Goal: Task Accomplishment & Management: Use online tool/utility

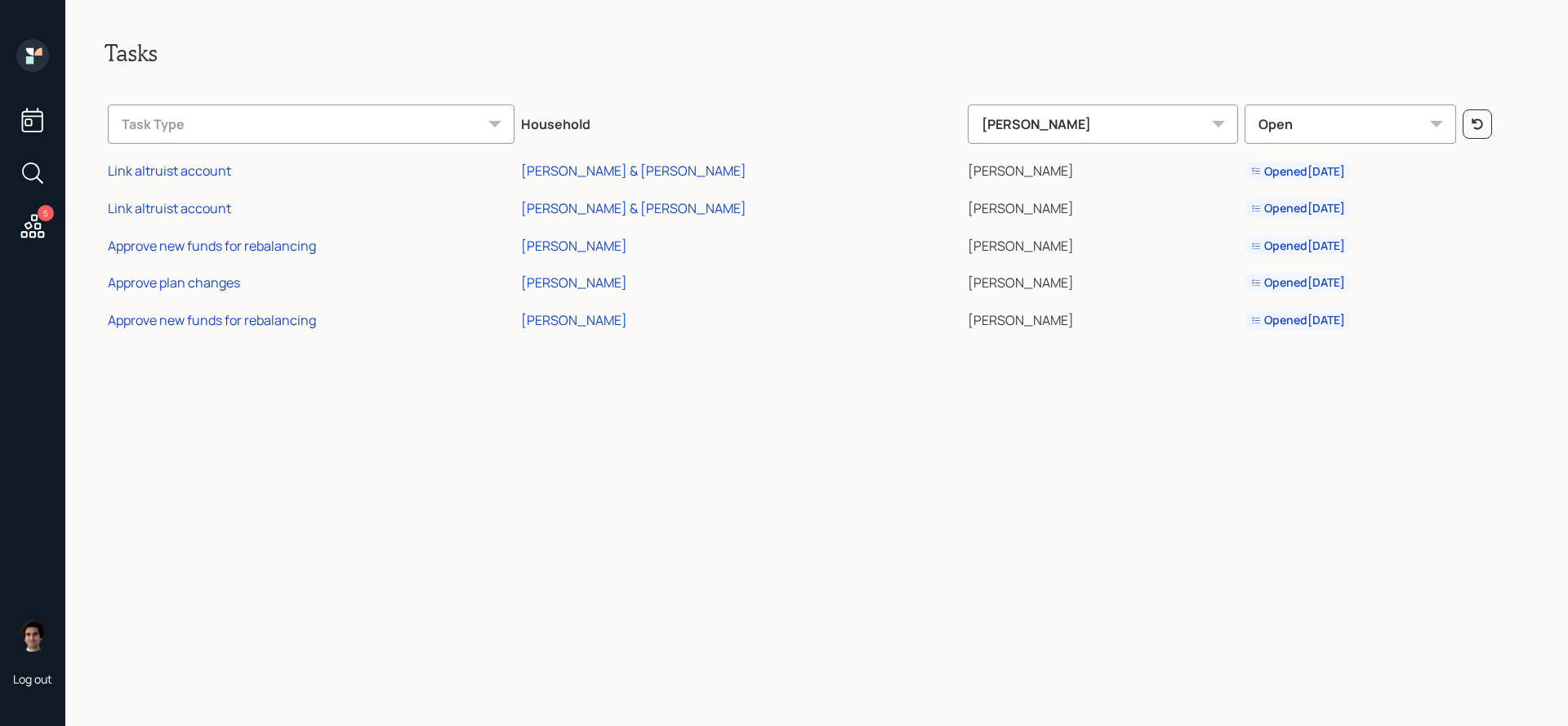
click at [31, 227] on icon at bounding box center [33, 226] width 24 height 24
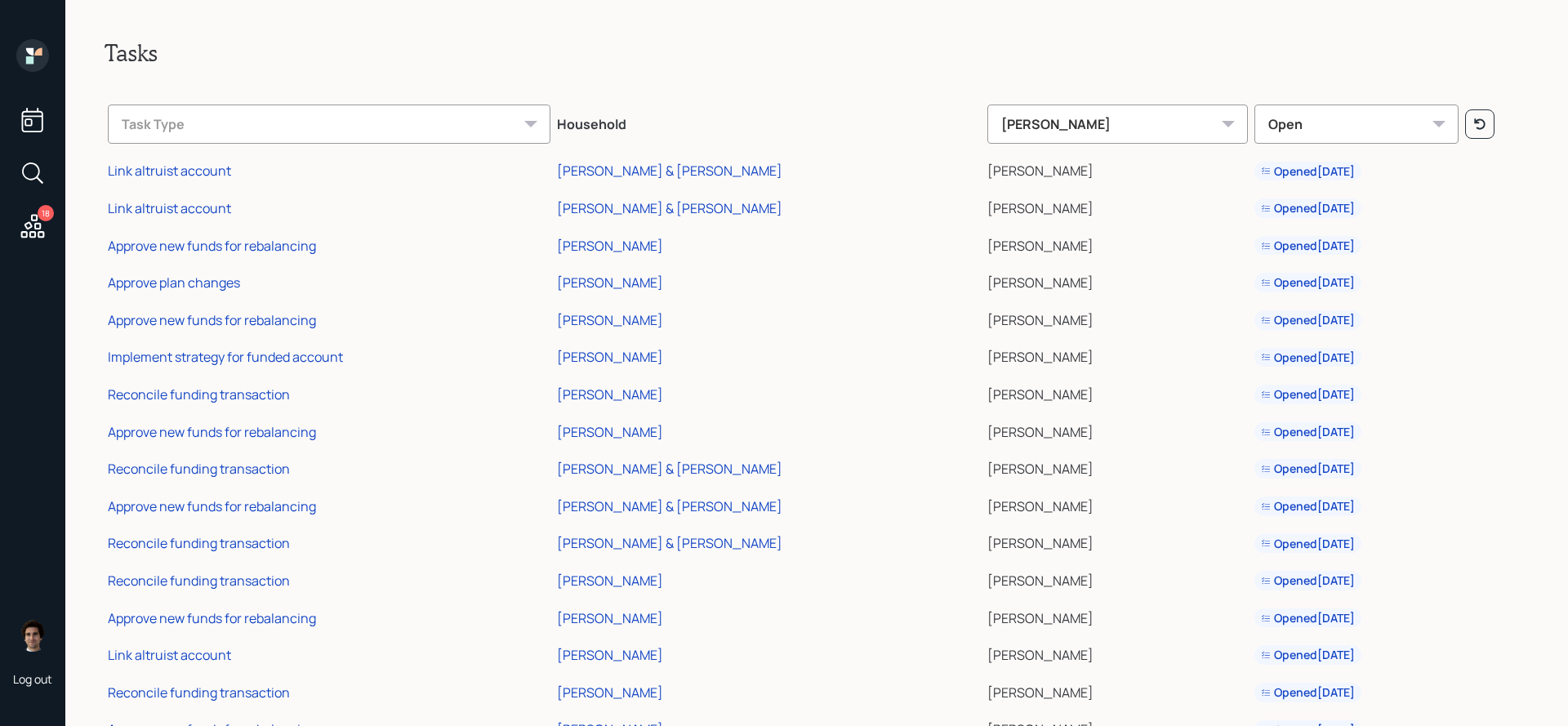
scroll to position [134, 0]
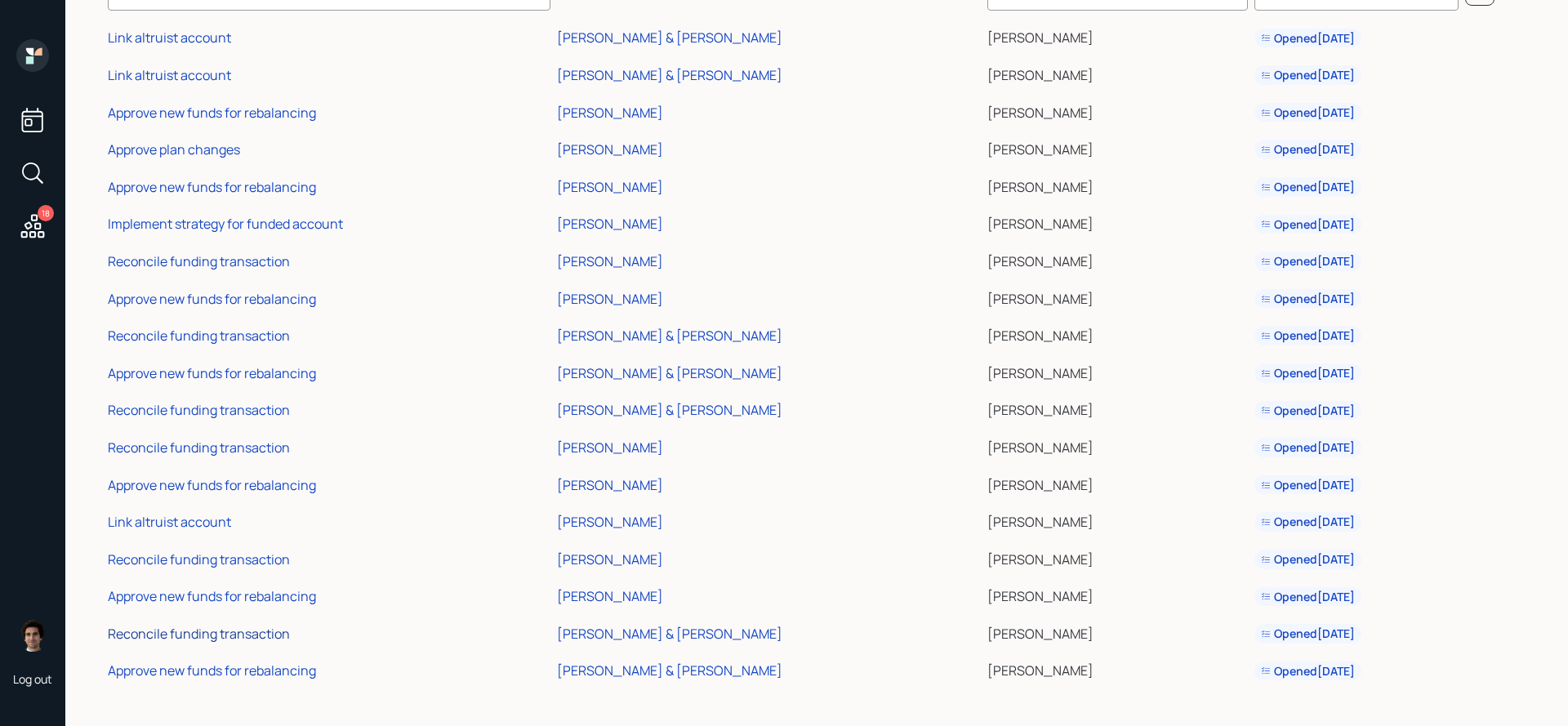
click at [221, 633] on div "Reconcile funding transaction" at bounding box center [199, 634] width 182 height 18
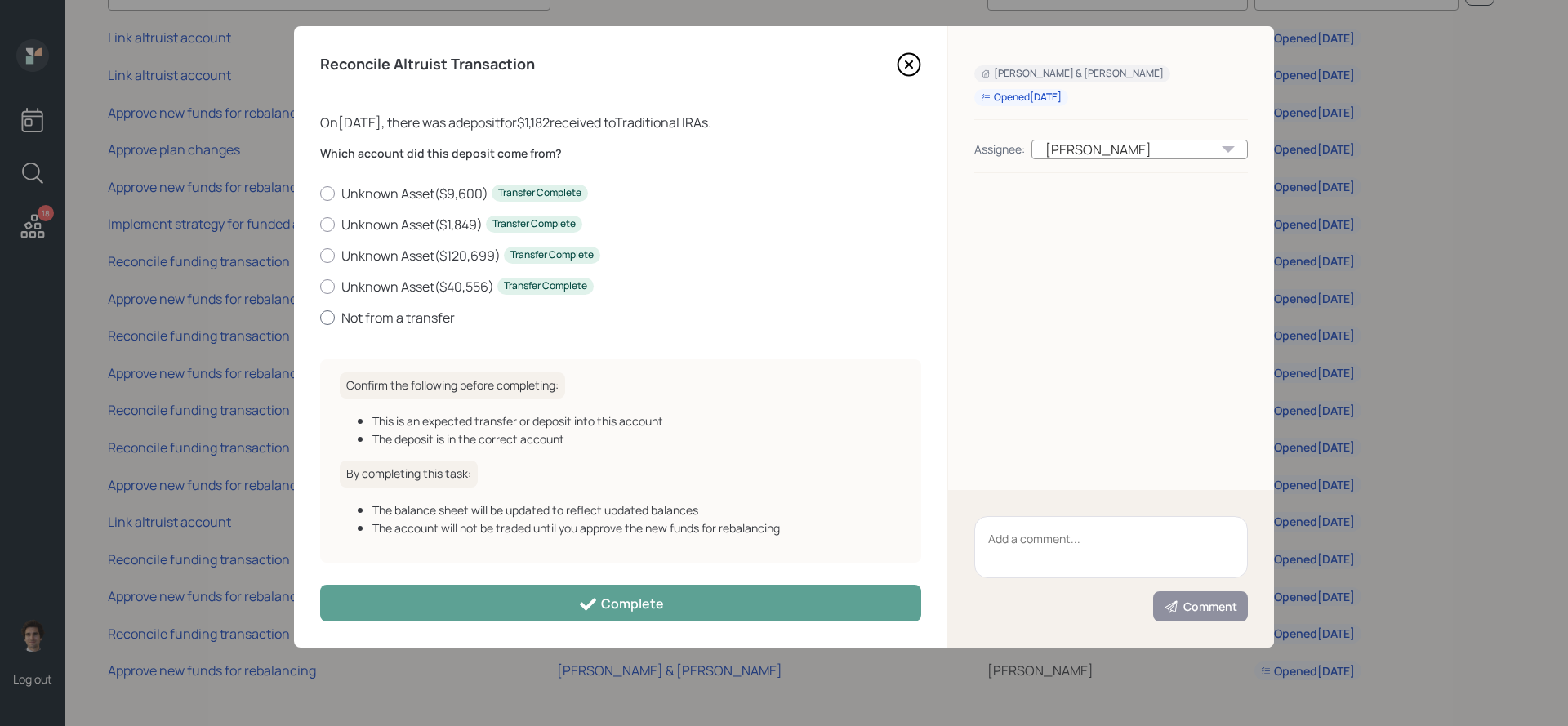
click at [389, 319] on label "Not from a transfer" at bounding box center [621, 318] width 601 height 18
click at [320, 318] on input "Not from a transfer" at bounding box center [319, 317] width 1 height 1
radio input "true"
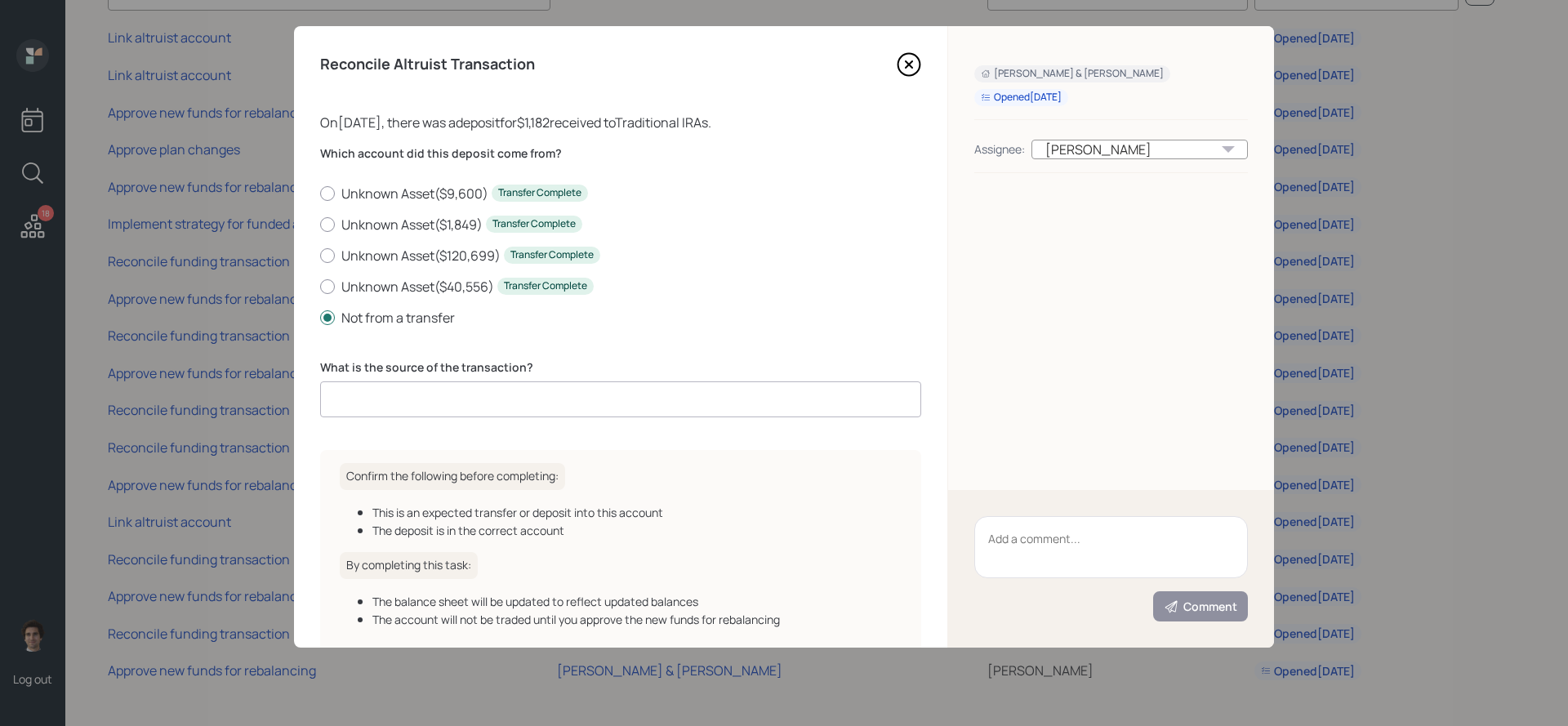
click at [549, 415] on input at bounding box center [621, 400] width 601 height 36
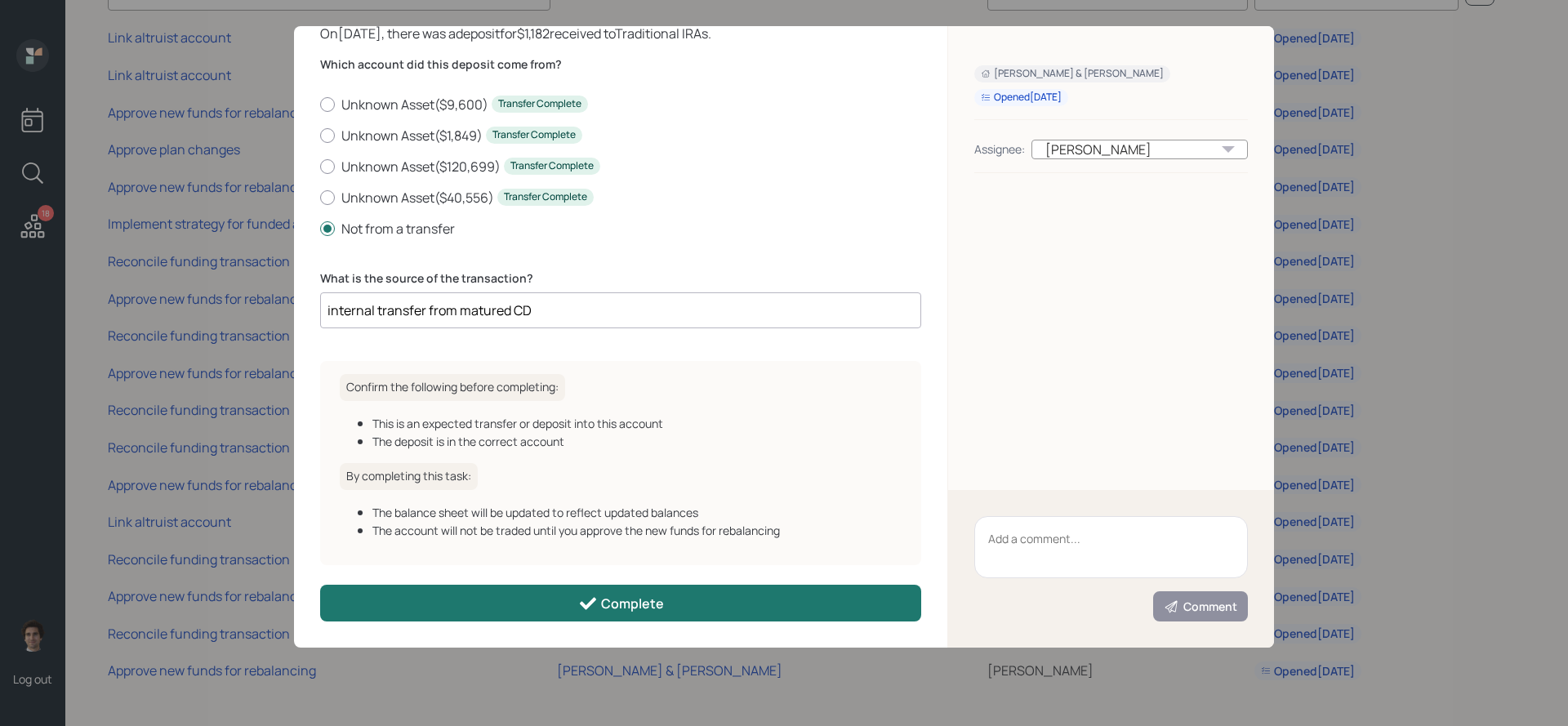
type input "internal transfer from matured CD"
click at [648, 590] on button "Complete" at bounding box center [621, 602] width 601 height 37
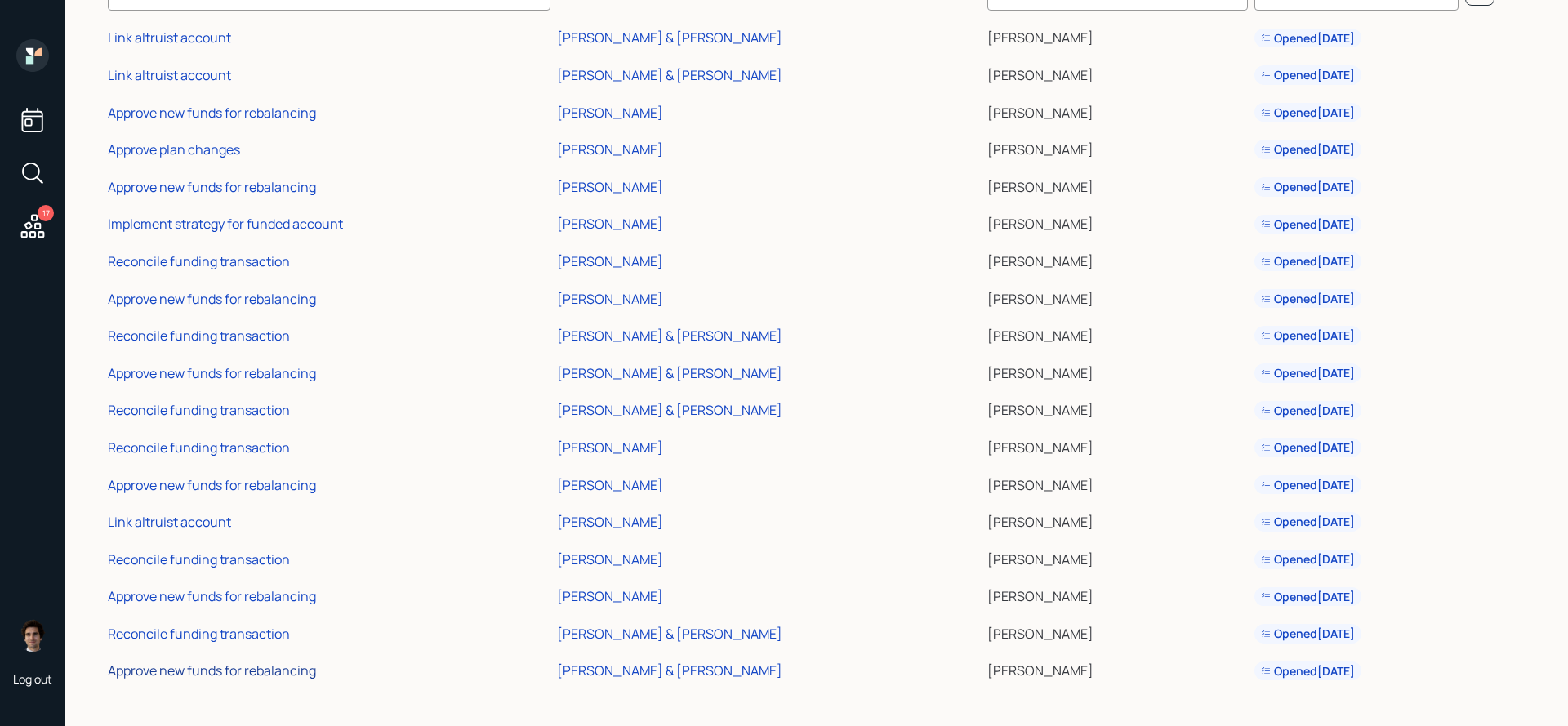
click at [210, 674] on div "Approve new funds for rebalancing" at bounding box center [212, 671] width 209 height 18
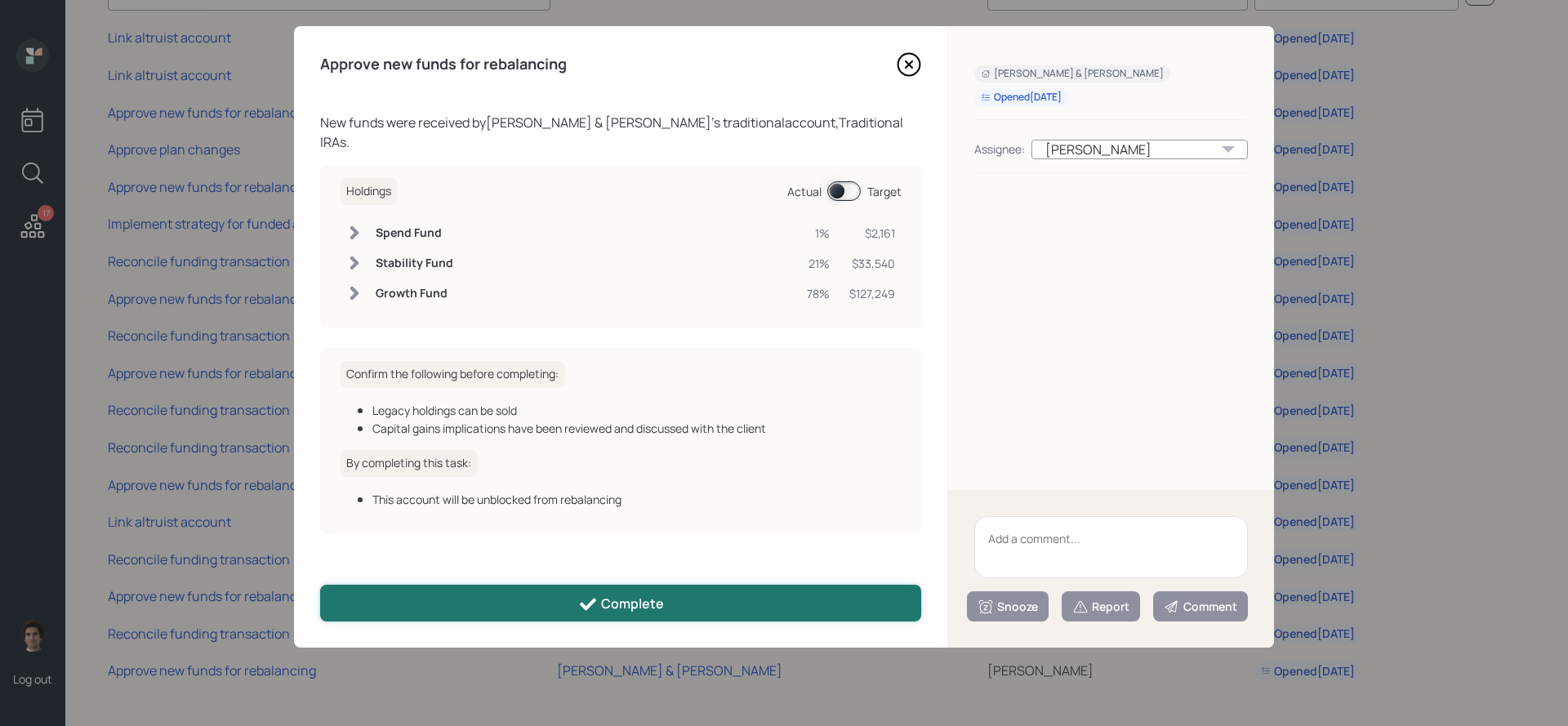
click at [800, 600] on button "Complete" at bounding box center [621, 602] width 601 height 37
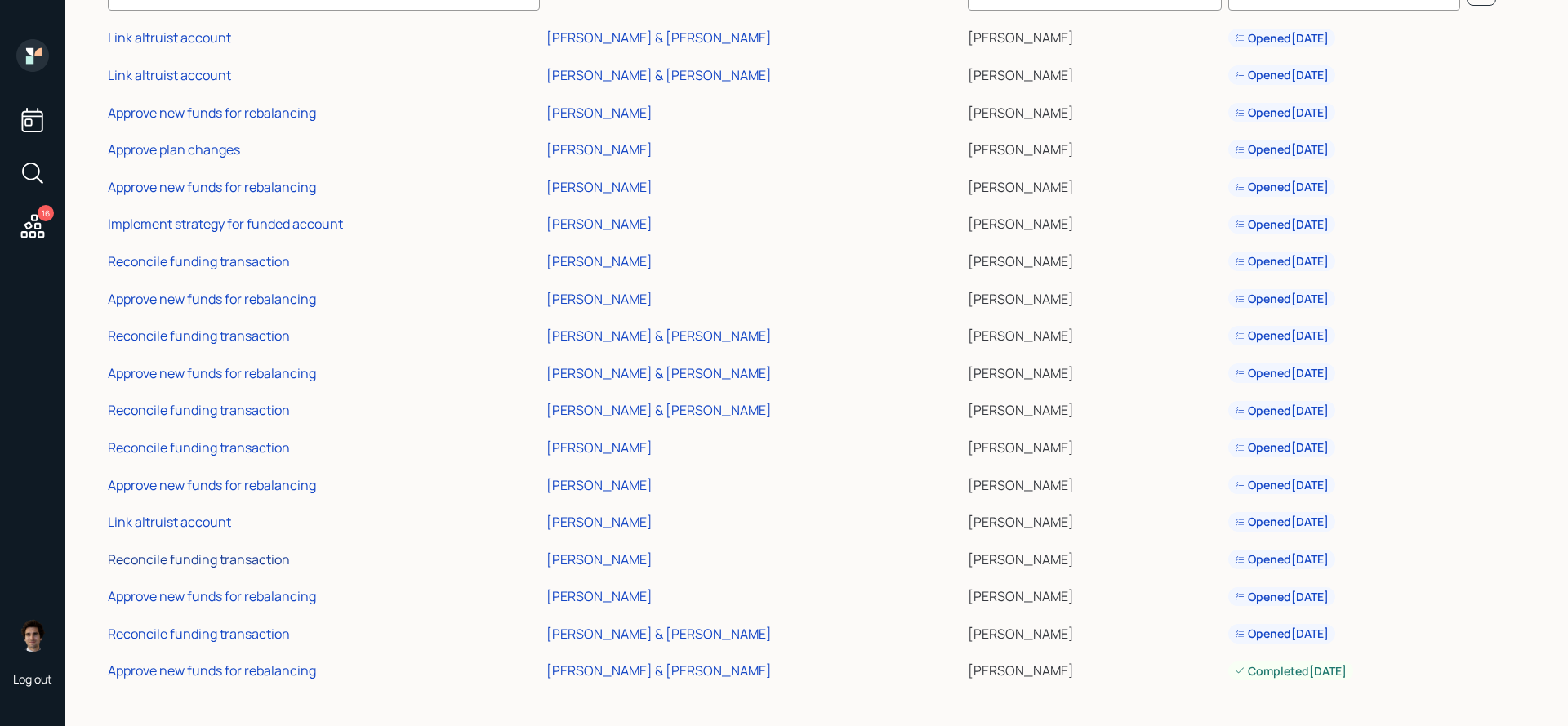
click at [181, 556] on div "Reconcile funding transaction" at bounding box center [199, 560] width 182 height 18
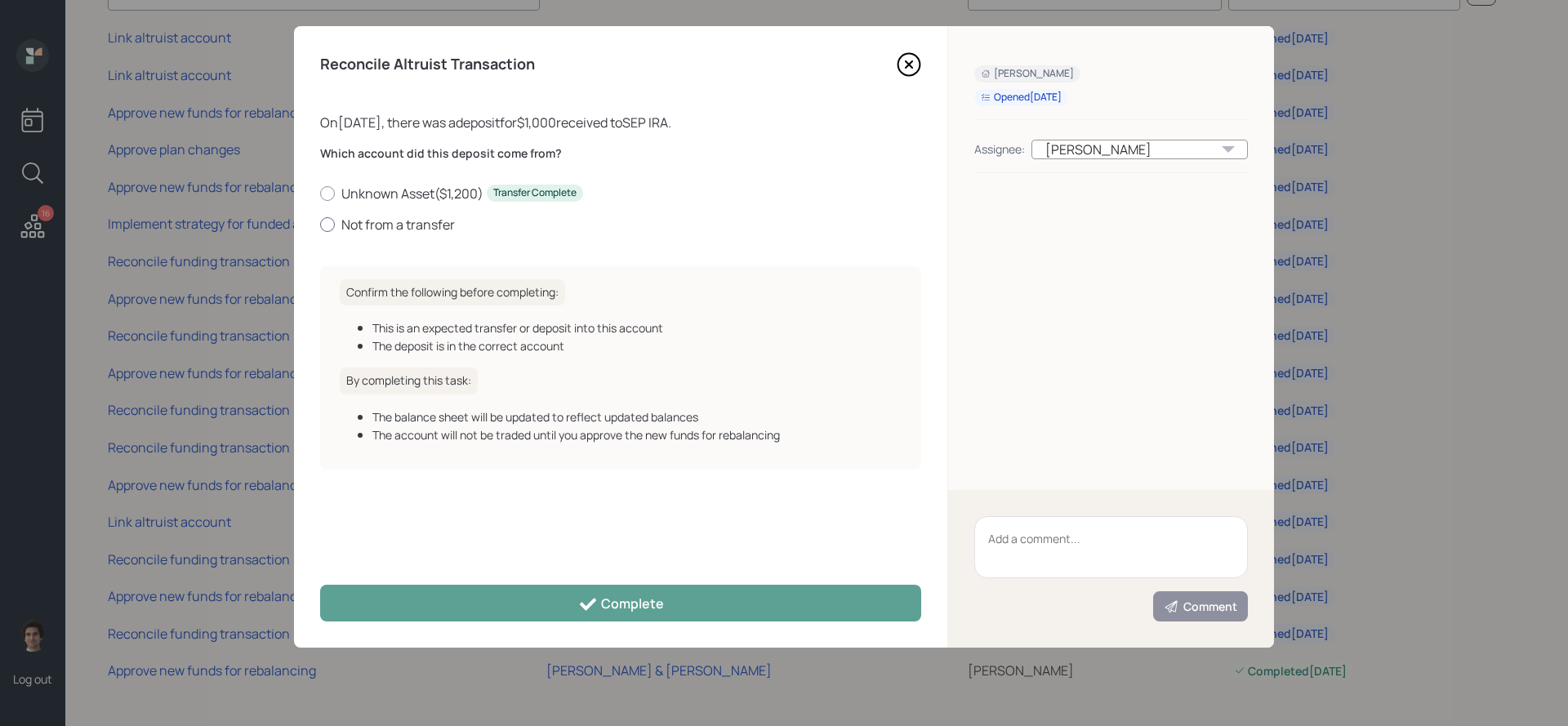
click at [394, 228] on label "Not from a transfer" at bounding box center [621, 225] width 601 height 18
click at [320, 225] on input "Not from a transfer" at bounding box center [319, 224] width 1 height 1
radio input "true"
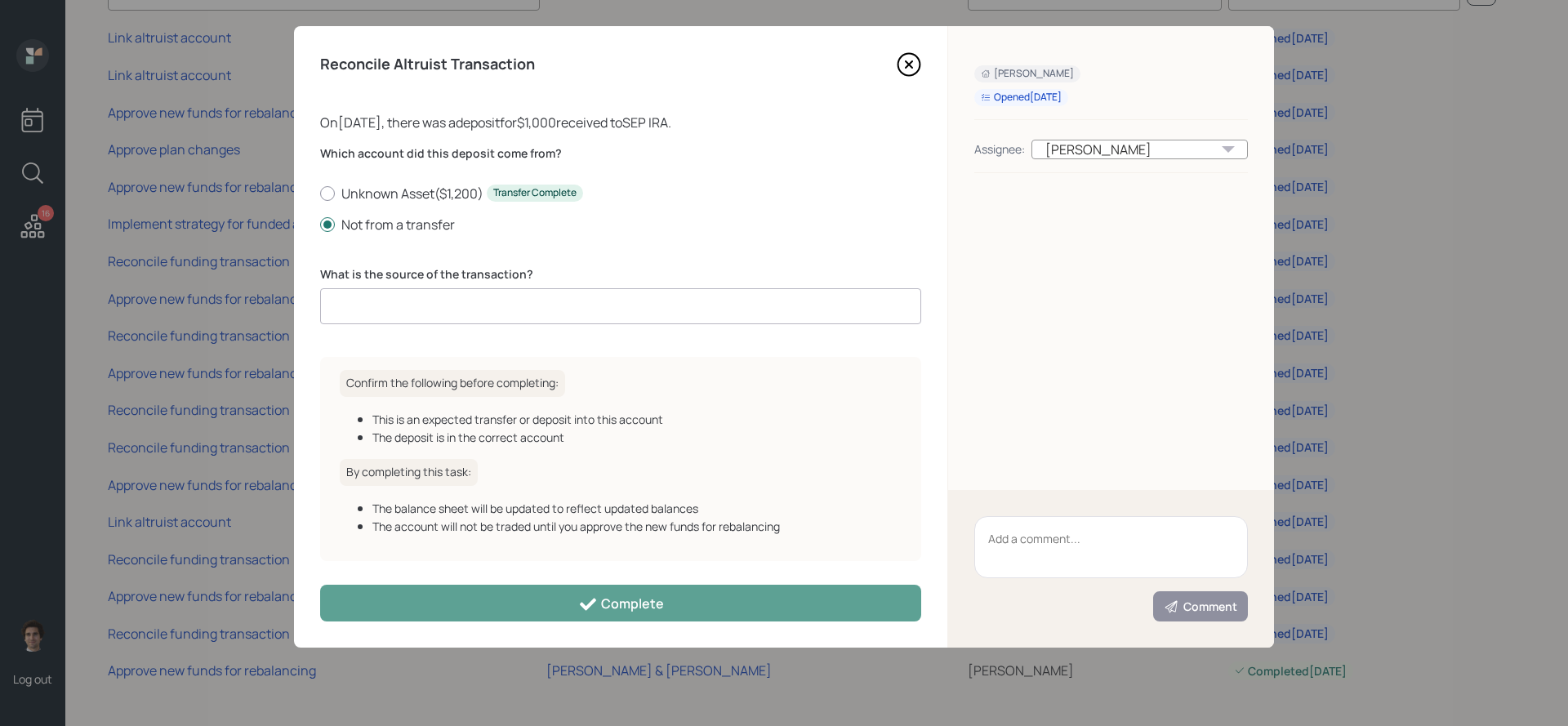
click at [467, 308] on input at bounding box center [621, 307] width 601 height 36
type input "client deposit"
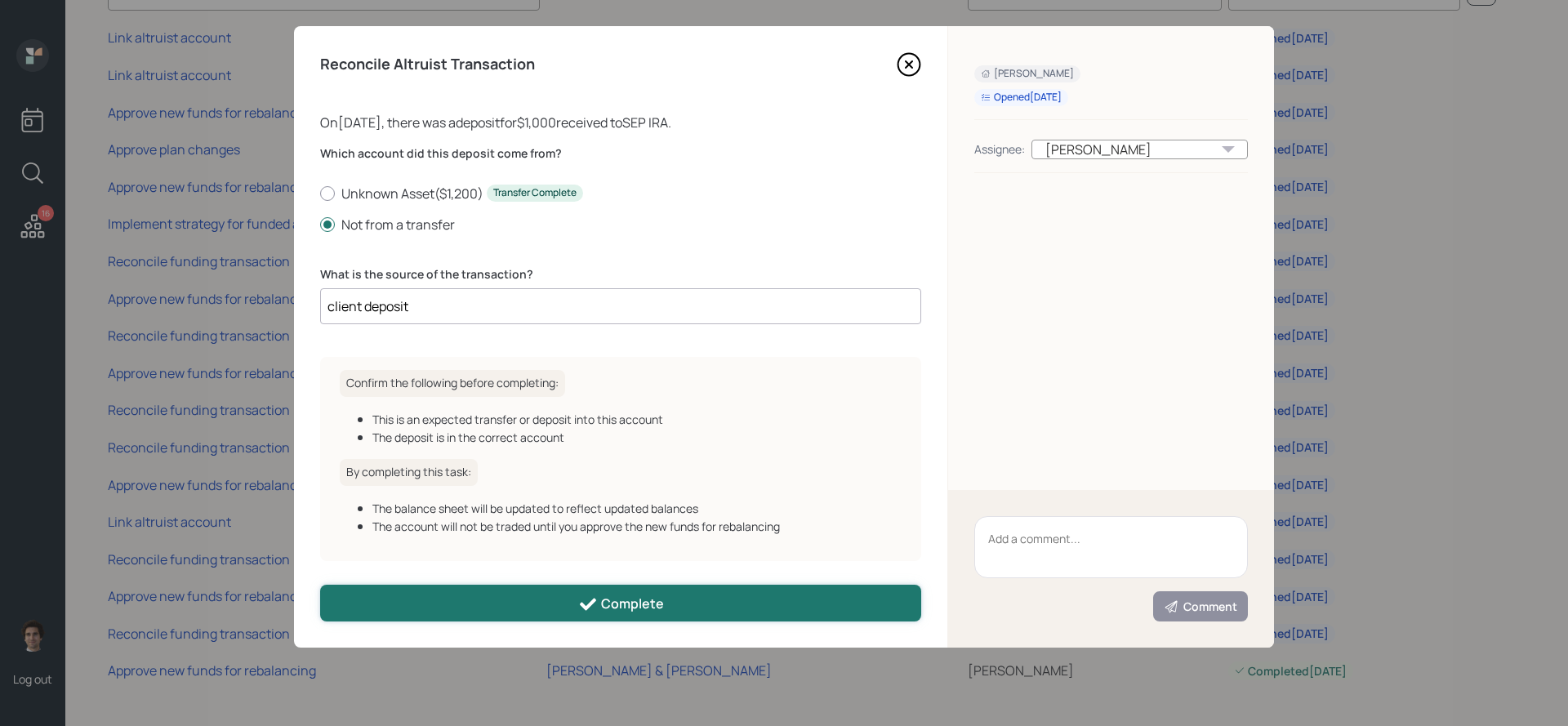
click at [651, 611] on div "Complete" at bounding box center [621, 604] width 86 height 20
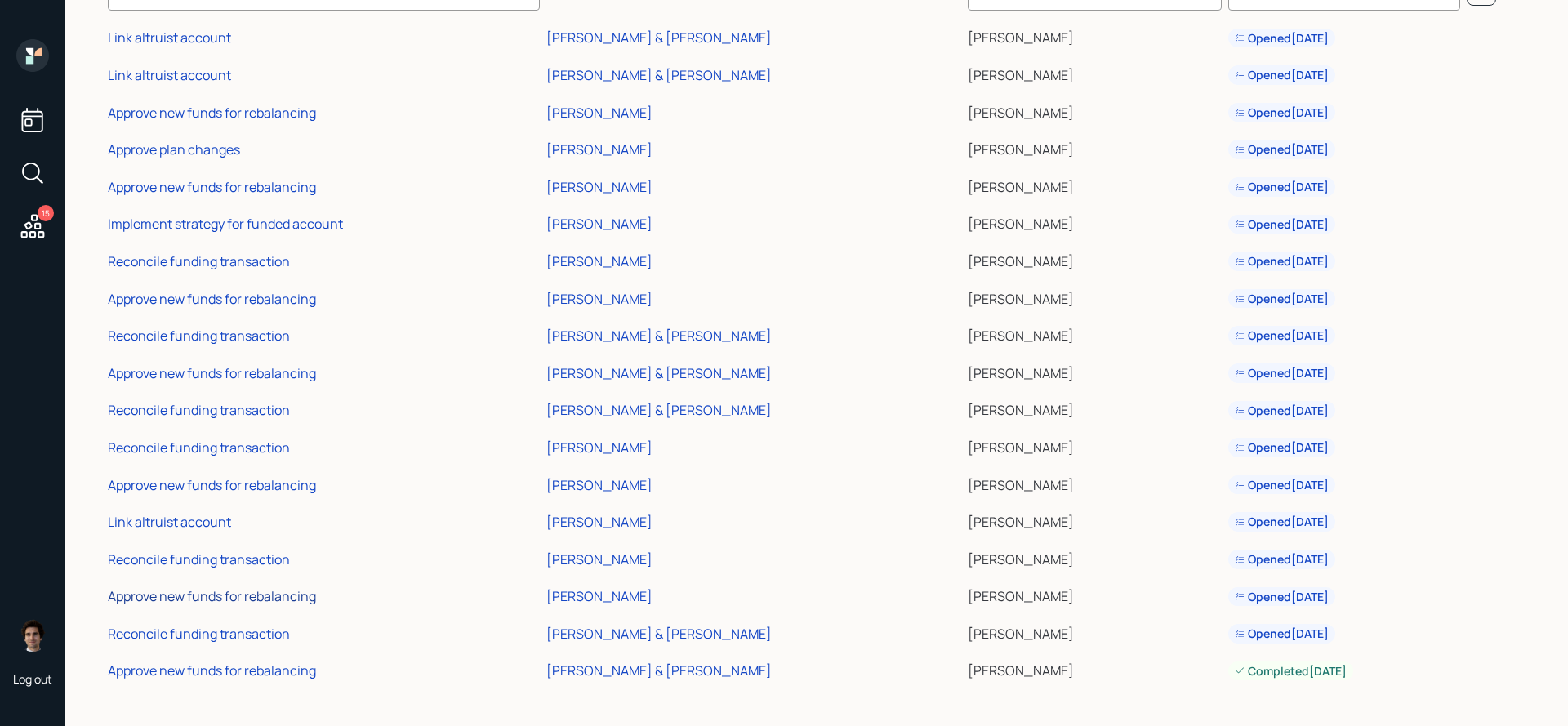
click at [263, 593] on div "Approve new funds for rebalancing" at bounding box center [212, 596] width 209 height 18
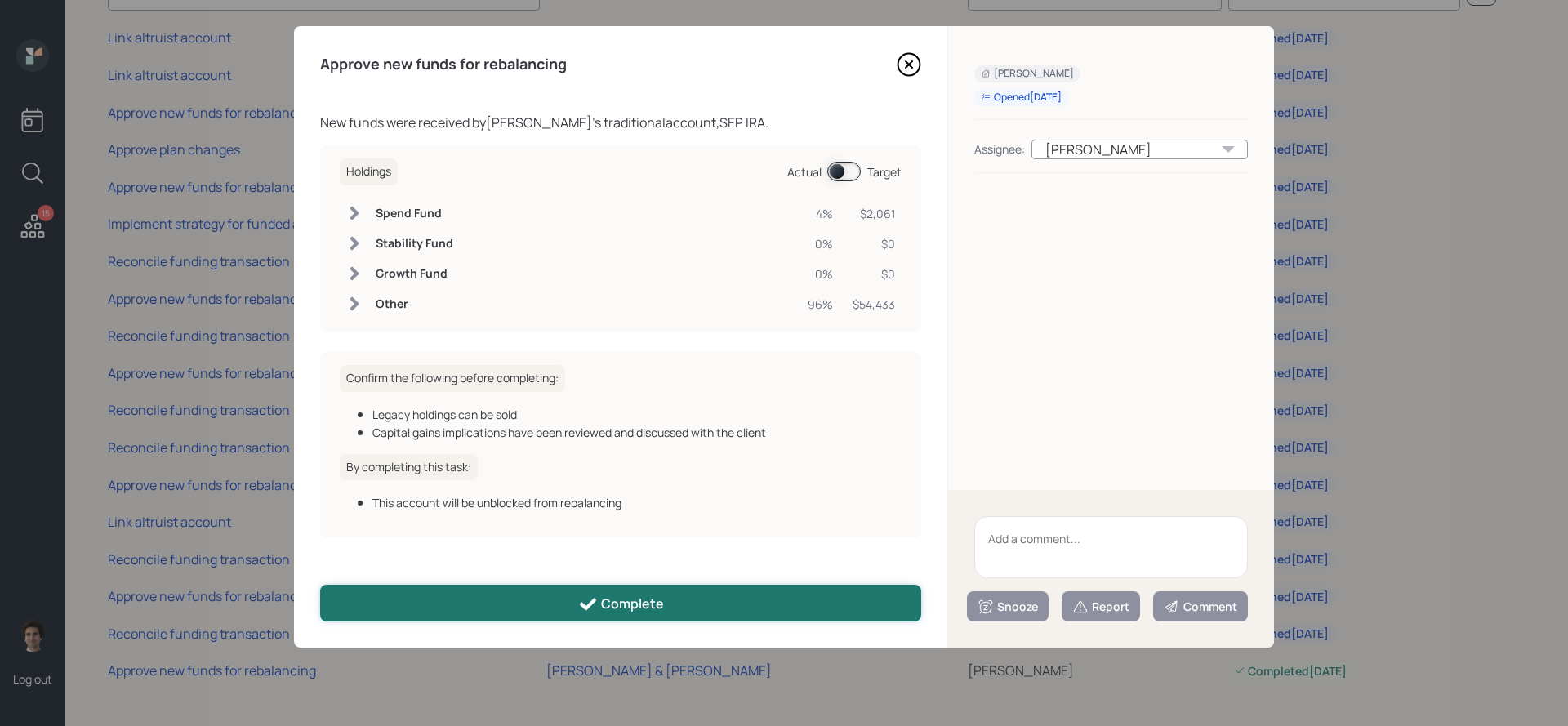
click at [598, 611] on div "Complete" at bounding box center [621, 604] width 86 height 20
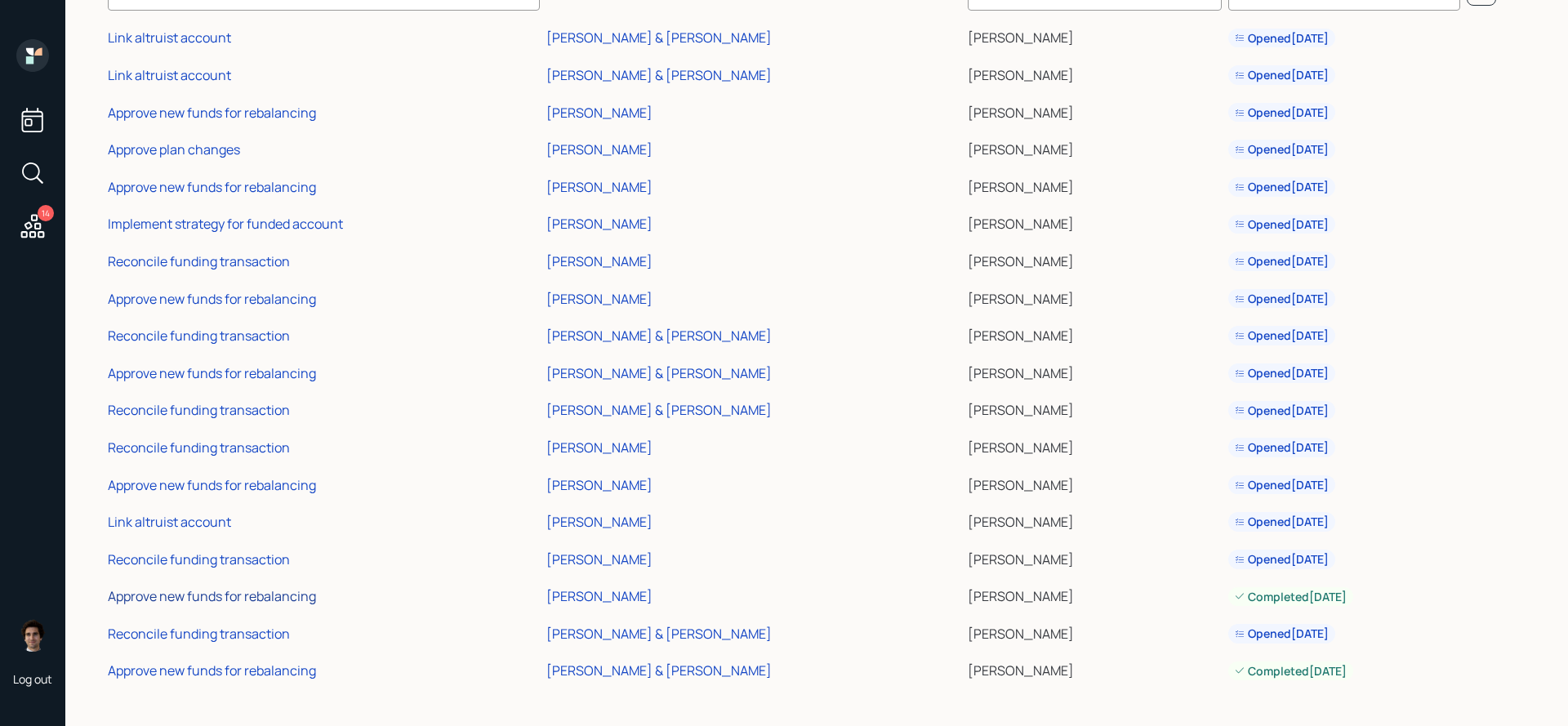
click at [280, 598] on div "Approve new funds for rebalancing" at bounding box center [212, 596] width 209 height 18
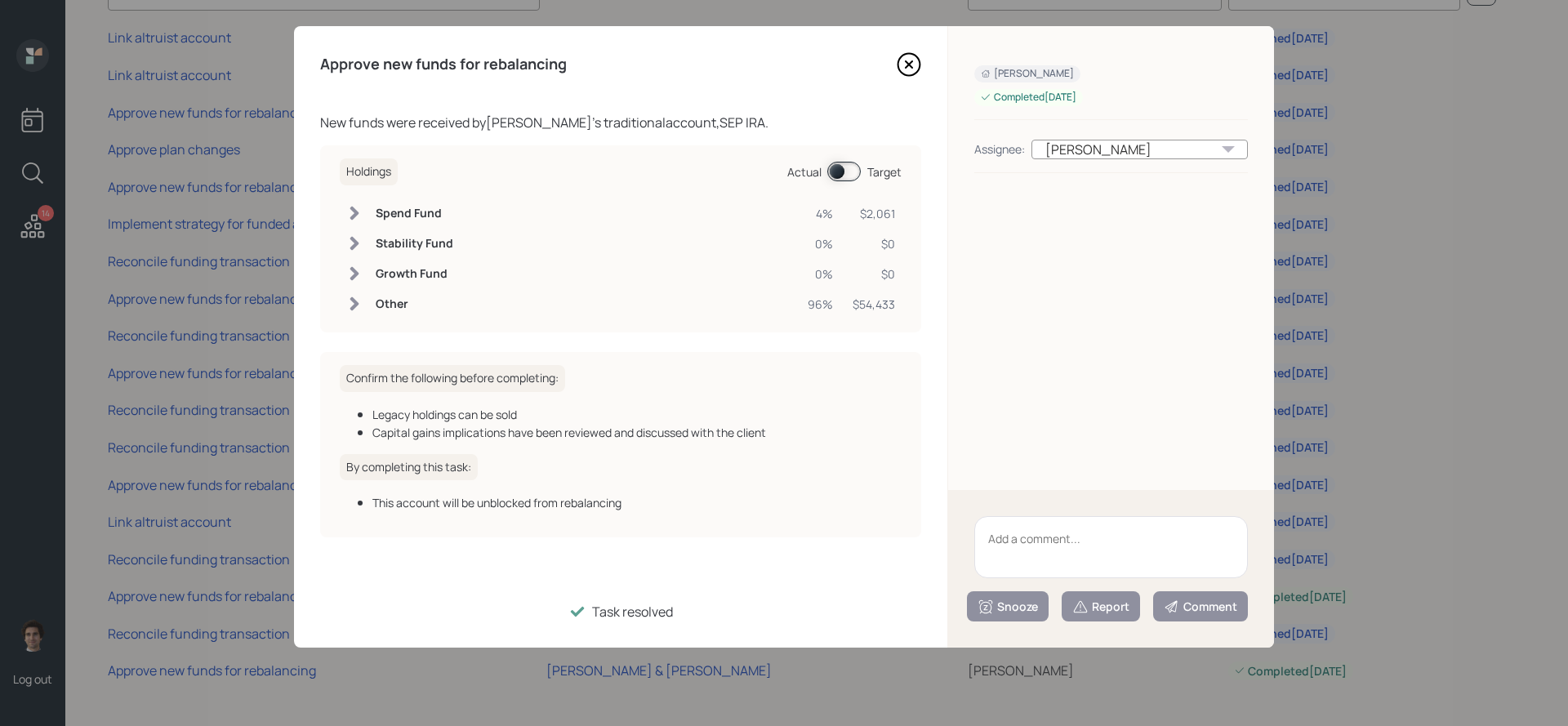
click at [855, 167] on span at bounding box center [844, 172] width 34 height 20
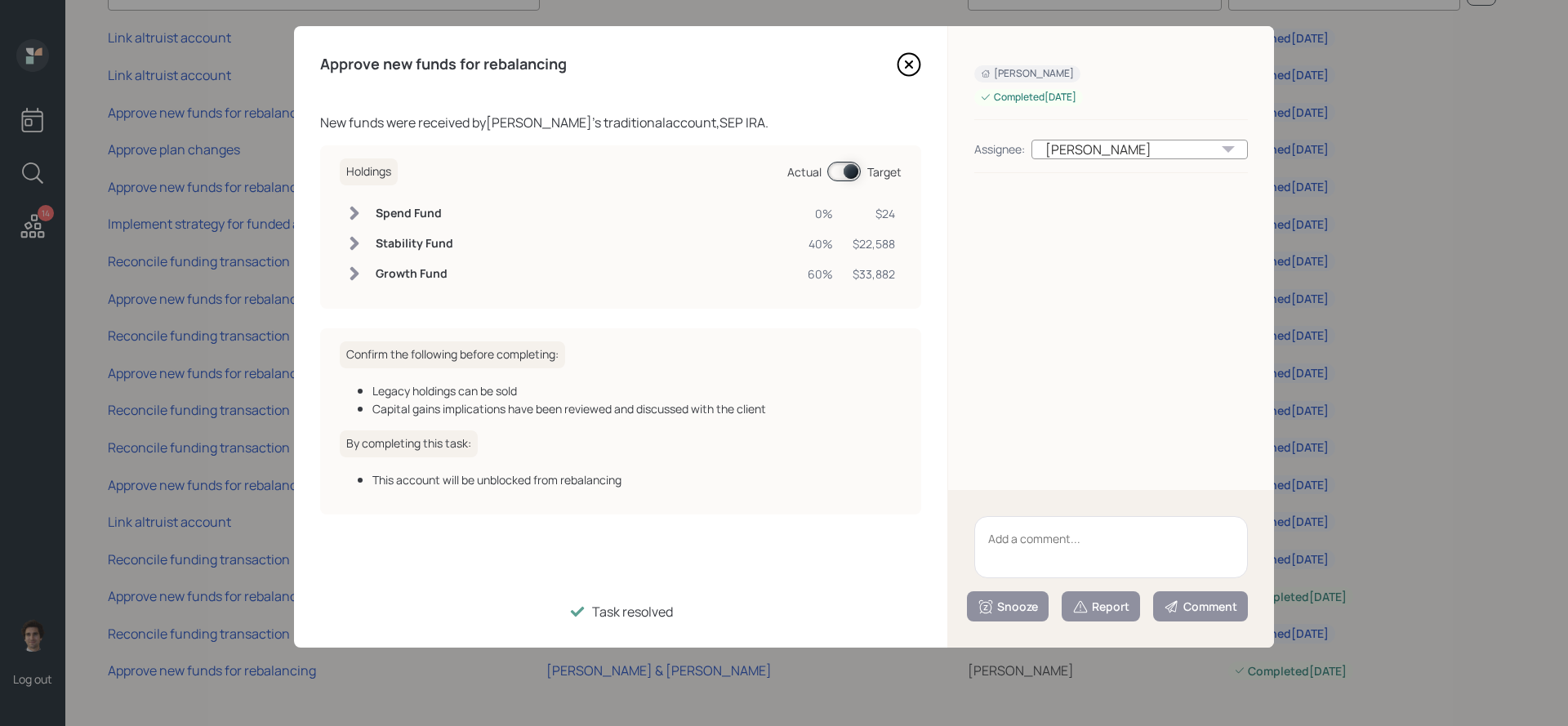
click at [854, 167] on span at bounding box center [844, 172] width 34 height 20
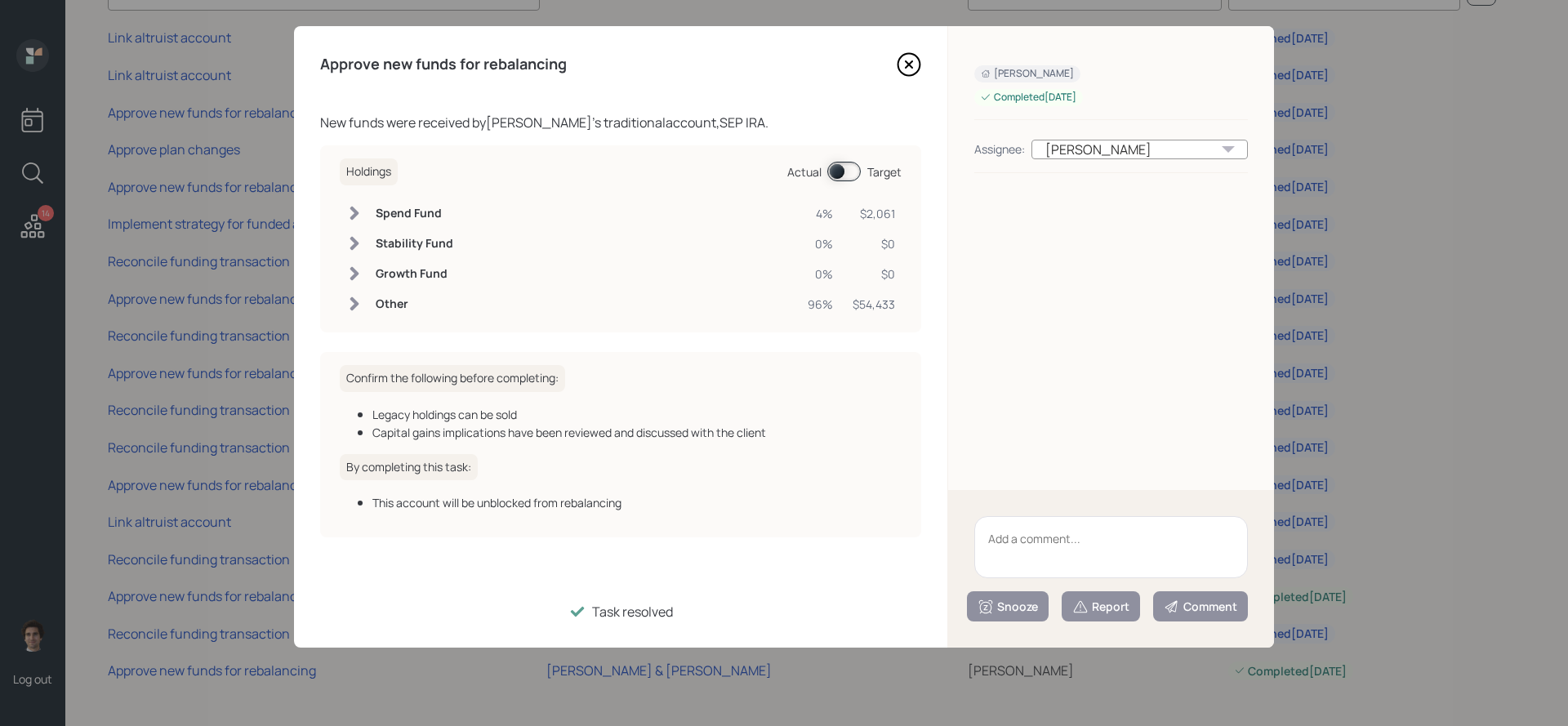
click at [369, 303] on td "Other" at bounding box center [414, 304] width 91 height 31
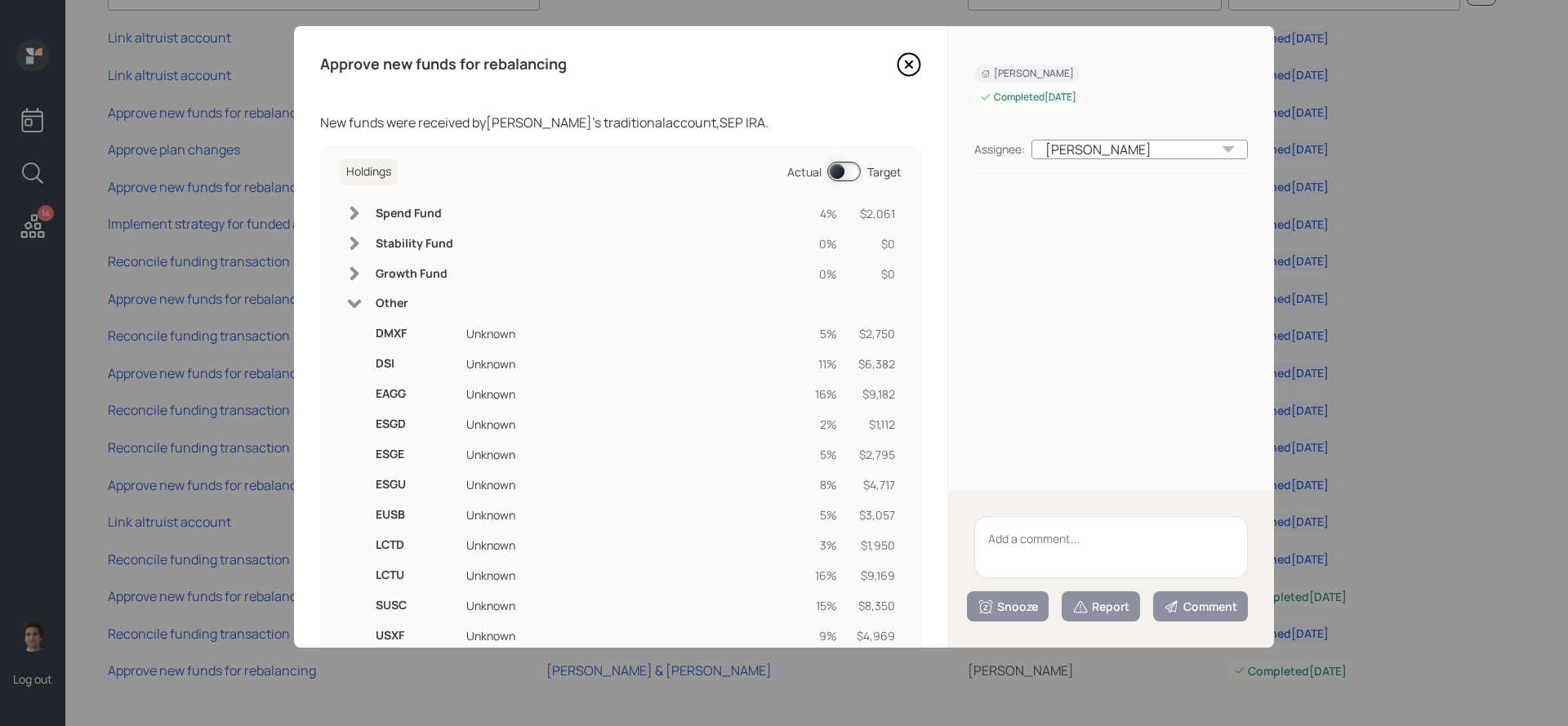
click at [369, 303] on td "Other" at bounding box center [414, 304] width 91 height 30
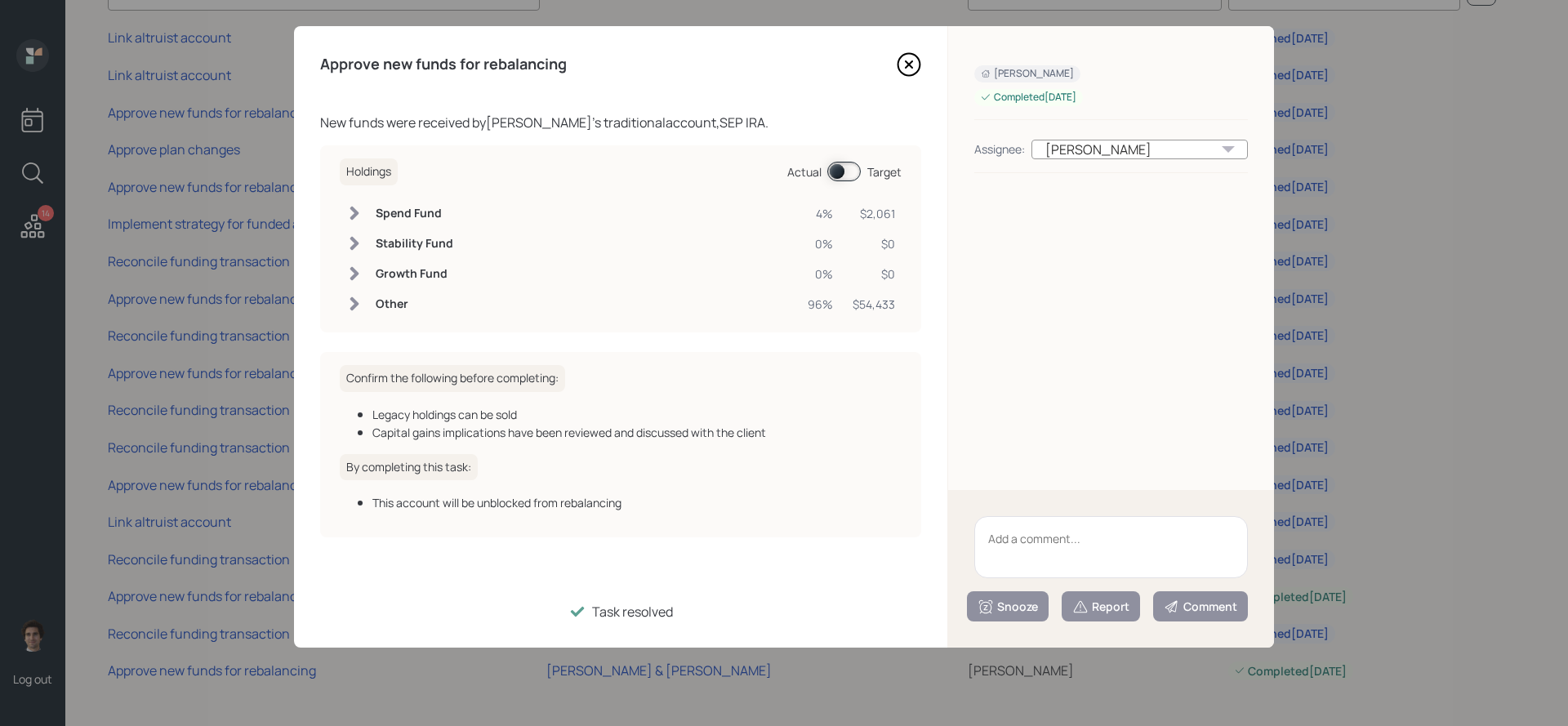
click at [1143, 550] on textarea at bounding box center [1110, 547] width 274 height 62
click at [411, 303] on h6 "Other" at bounding box center [414, 305] width 77 height 14
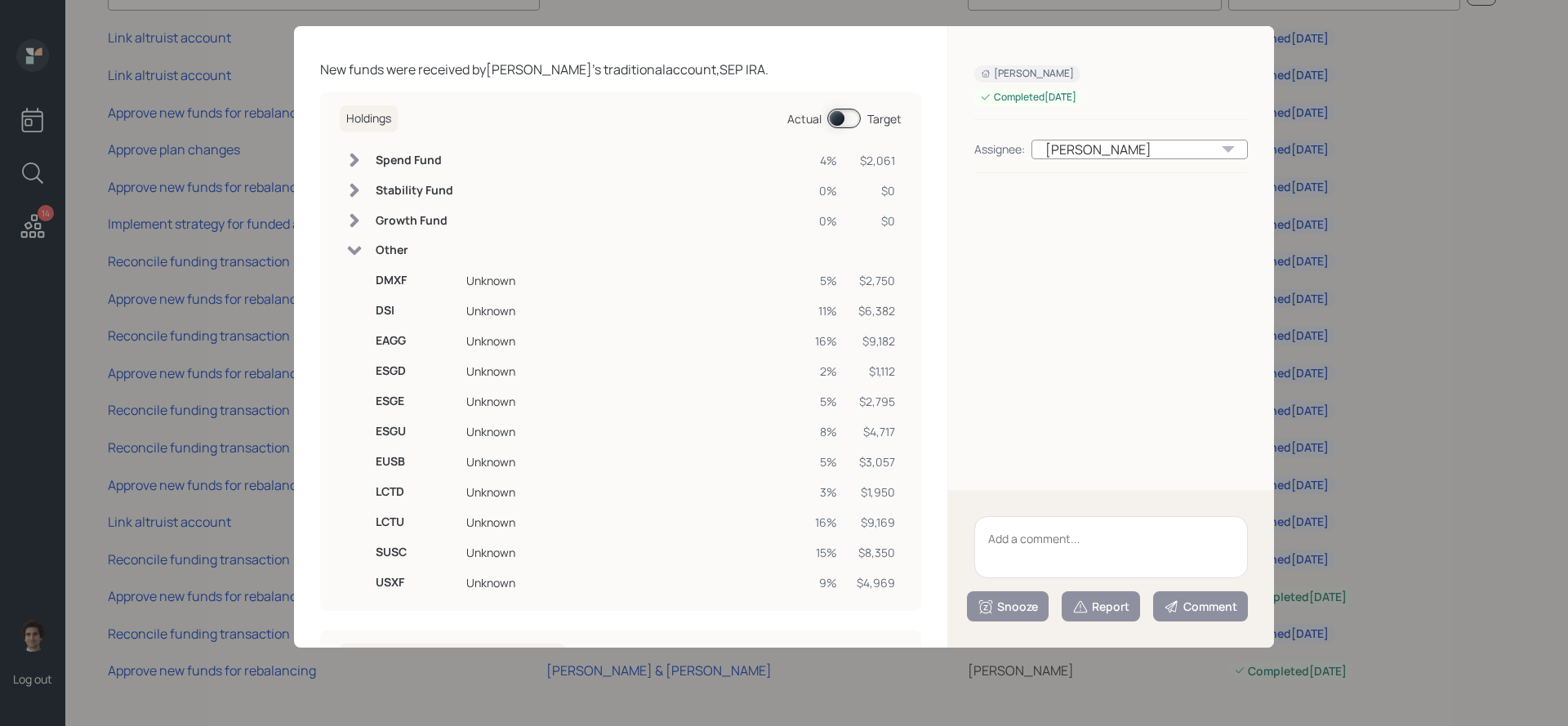
scroll to position [41, 0]
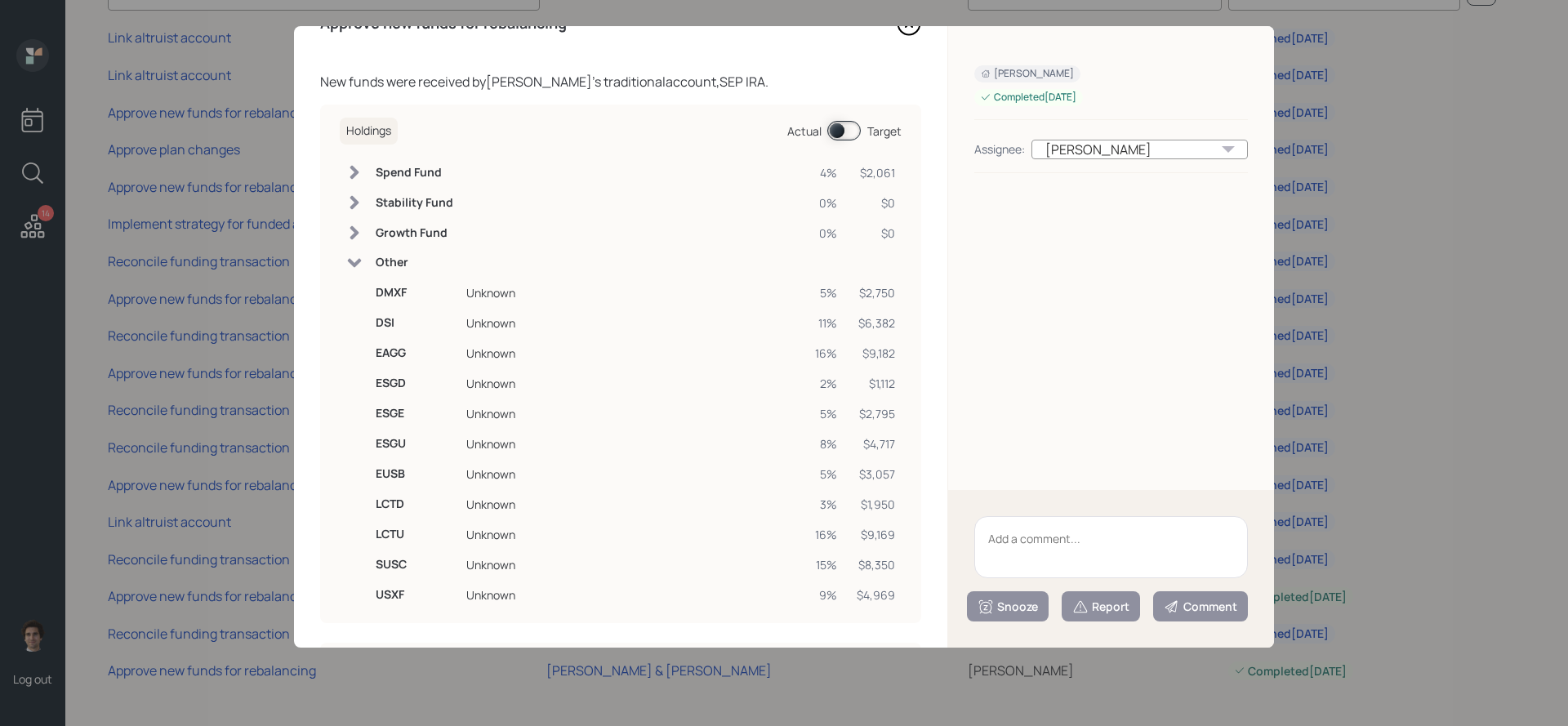
click at [395, 259] on h6 "Other" at bounding box center [414, 263] width 77 height 14
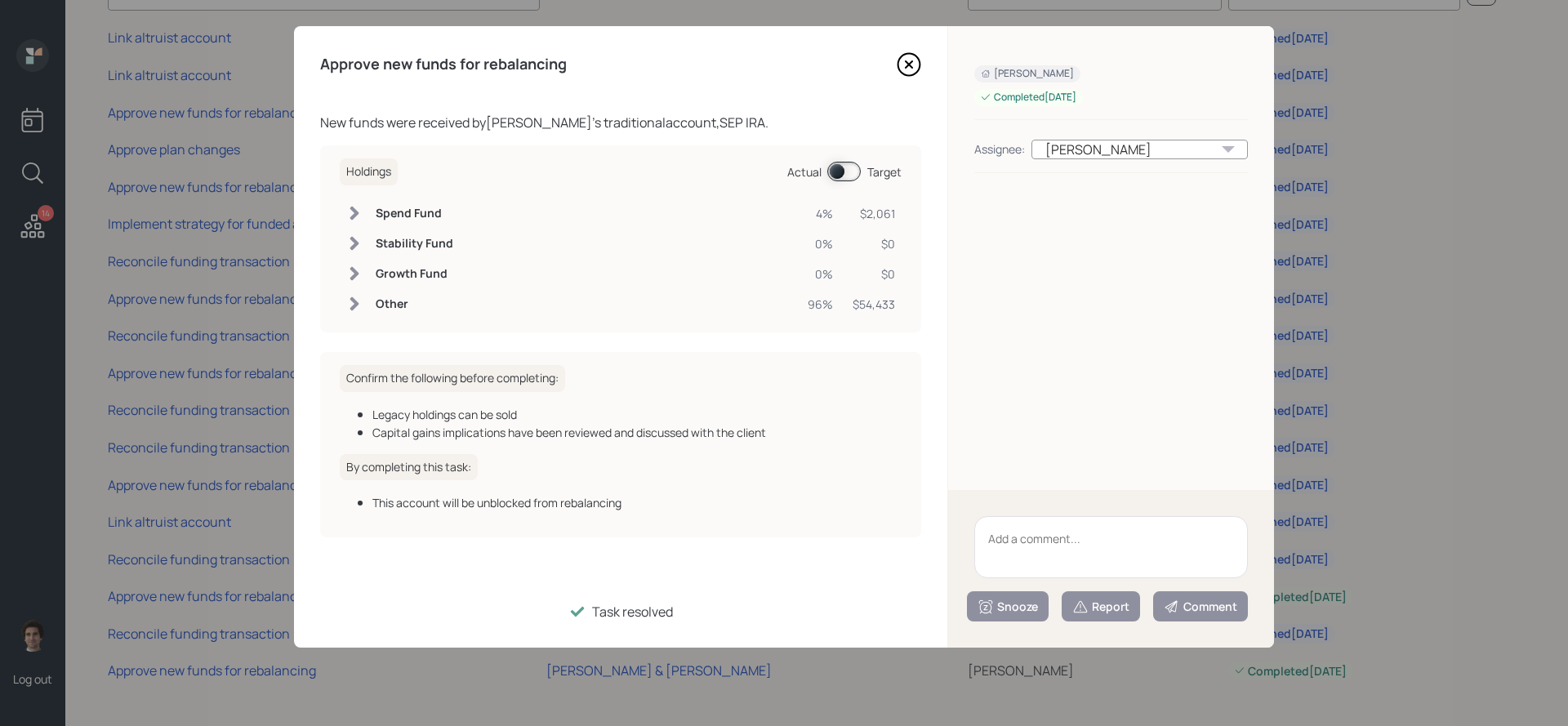
scroll to position [0, 0]
click at [1123, 552] on textarea at bounding box center [1110, 547] width 274 height 62
click at [921, 73] on div "Approve new funds for rebalancing New funds were received by Meredith Skeath 's…" at bounding box center [620, 336] width 653 height 622
click at [912, 63] on icon at bounding box center [909, 64] width 25 height 25
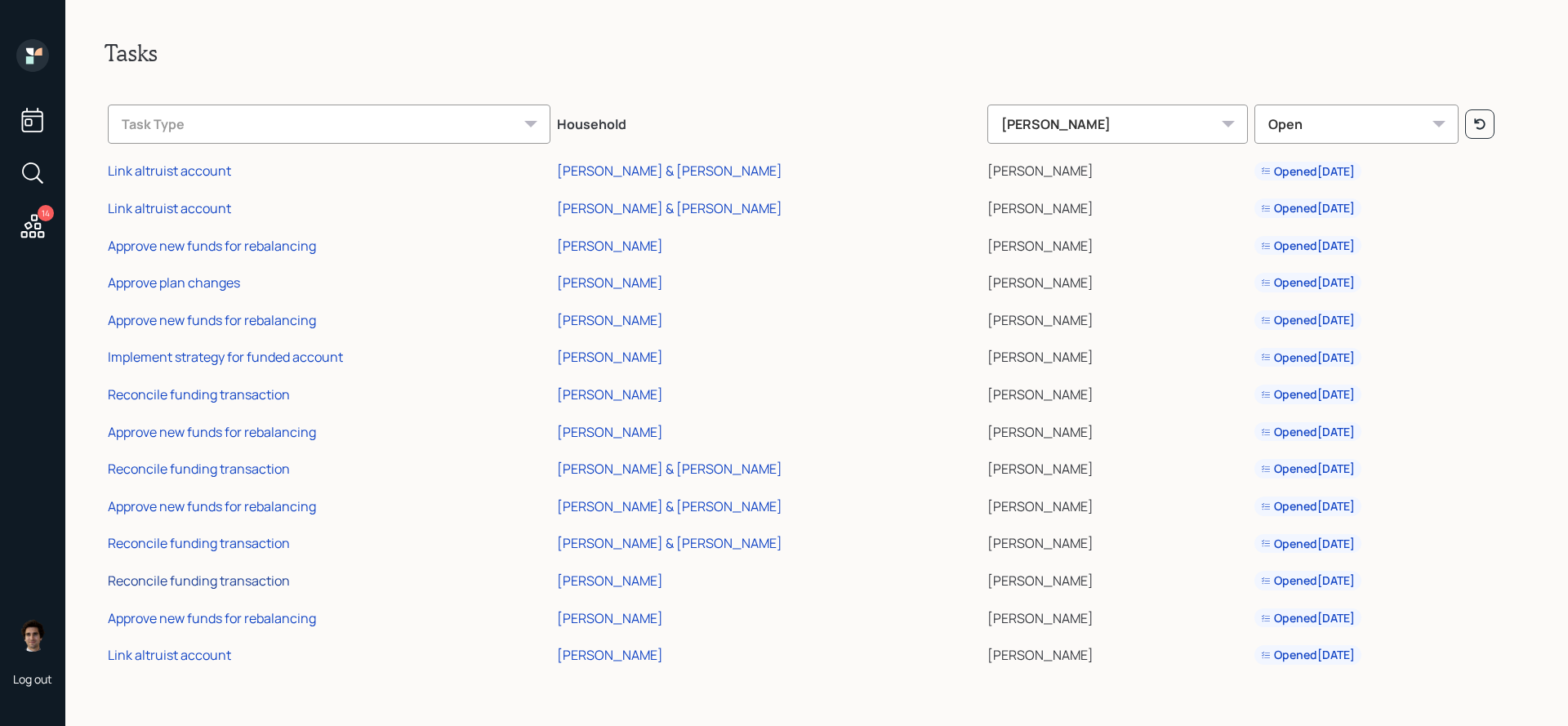
click at [228, 582] on div "Reconcile funding transaction" at bounding box center [199, 581] width 182 height 18
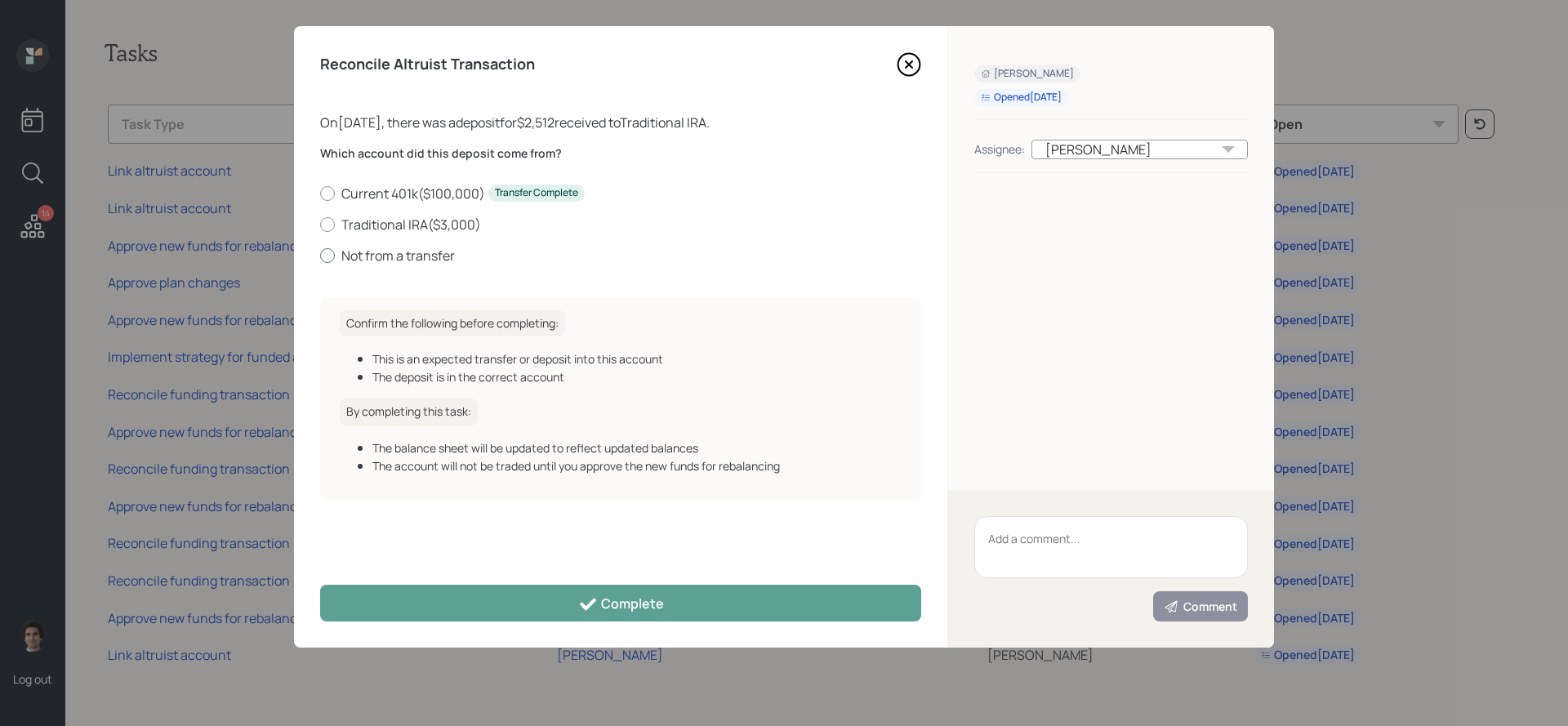
click at [437, 255] on label "Not from a transfer" at bounding box center [621, 255] width 601 height 18
click at [320, 255] on input "Not from a transfer" at bounding box center [319, 255] width 1 height 1
radio input "true"
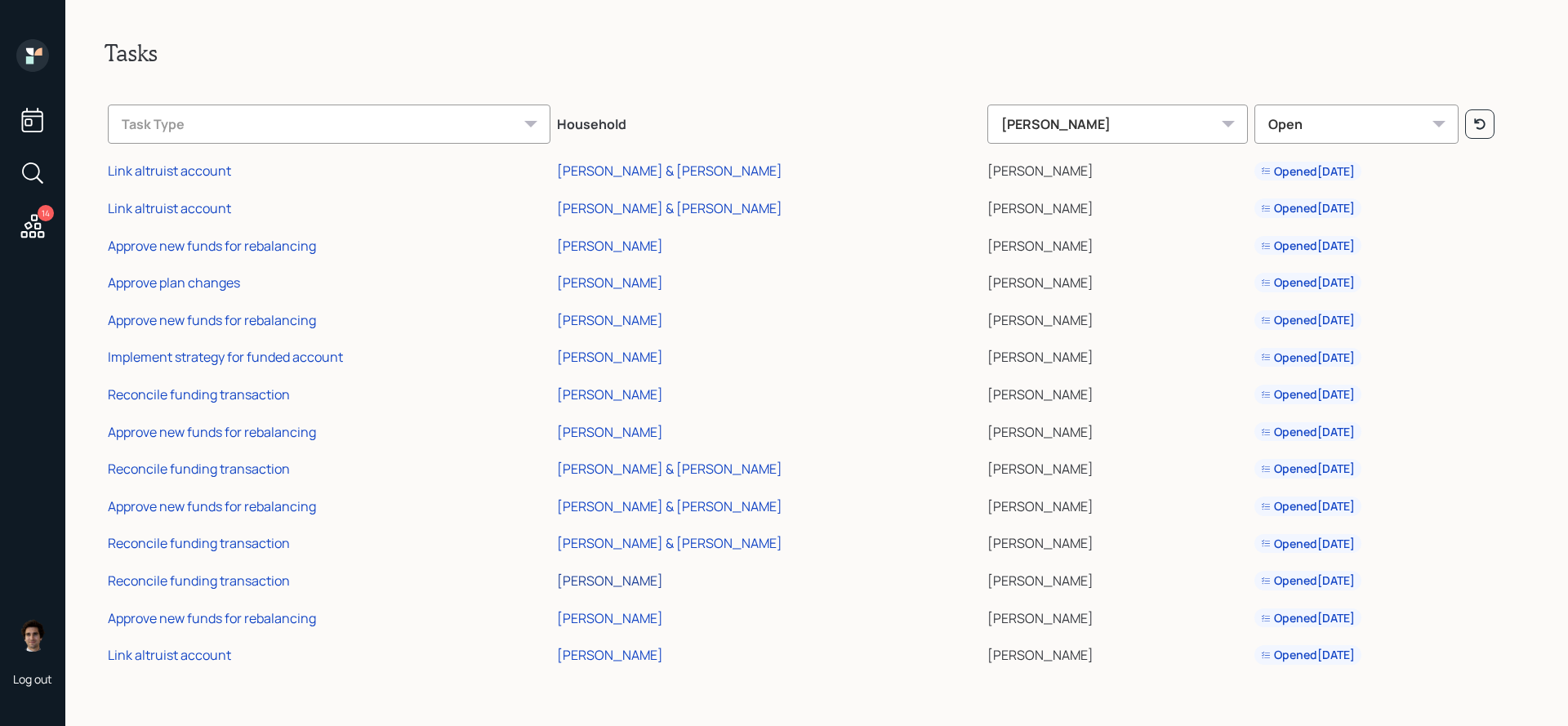
click at [653, 577] on div "[PERSON_NAME]" at bounding box center [609, 581] width 106 height 18
